Goal: Navigation & Orientation: Find specific page/section

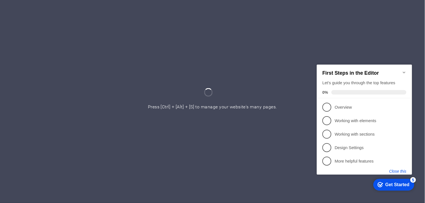
click at [398, 171] on button "Close this" at bounding box center [397, 170] width 17 height 4
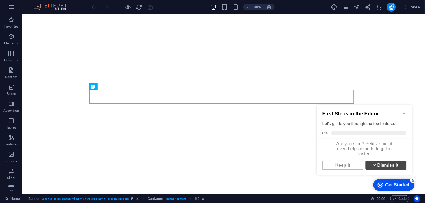
click at [375, 166] on link "× Dismiss it" at bounding box center [385, 164] width 41 height 9
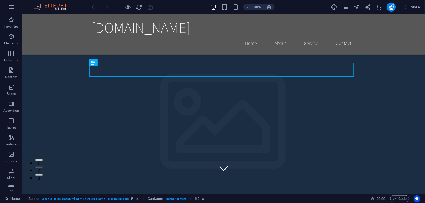
scroll to position [31, 0]
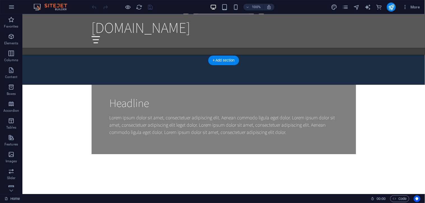
scroll to position [623, 0]
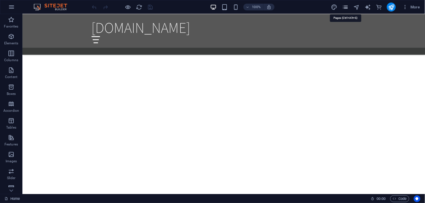
click at [348, 6] on icon "pages" at bounding box center [345, 7] width 6 height 6
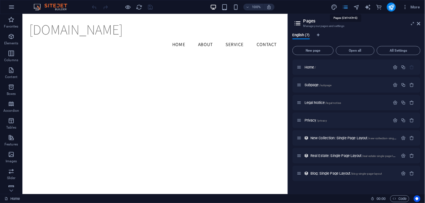
scroll to position [595, 0]
